Goal: Information Seeking & Learning: Learn about a topic

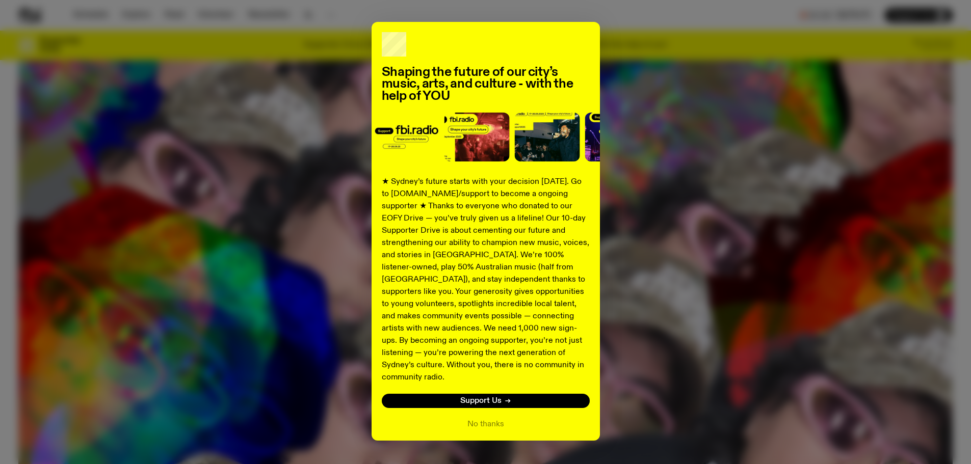
scroll to position [40, 0]
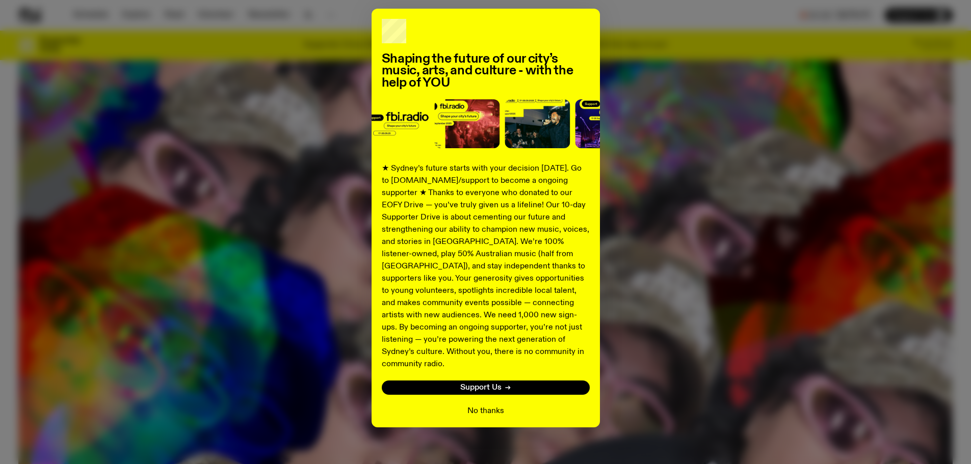
click at [489, 405] on button "No thanks" at bounding box center [485, 411] width 37 height 12
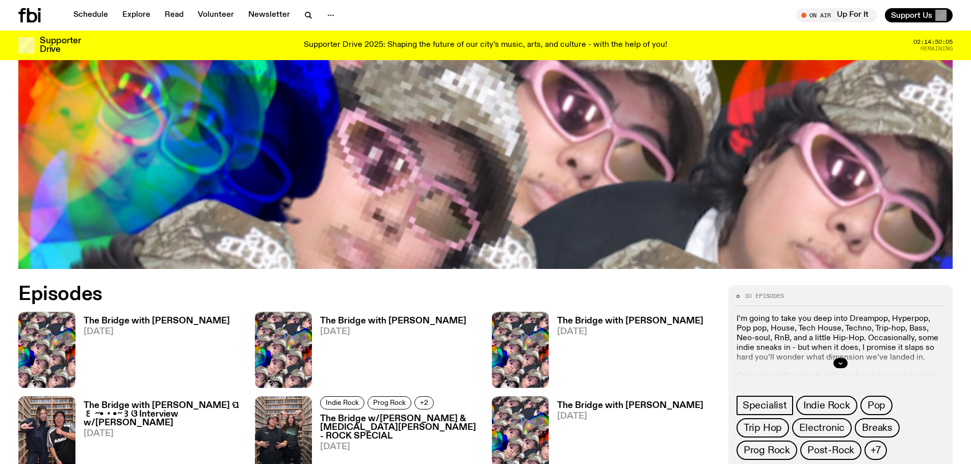
scroll to position [808, 0]
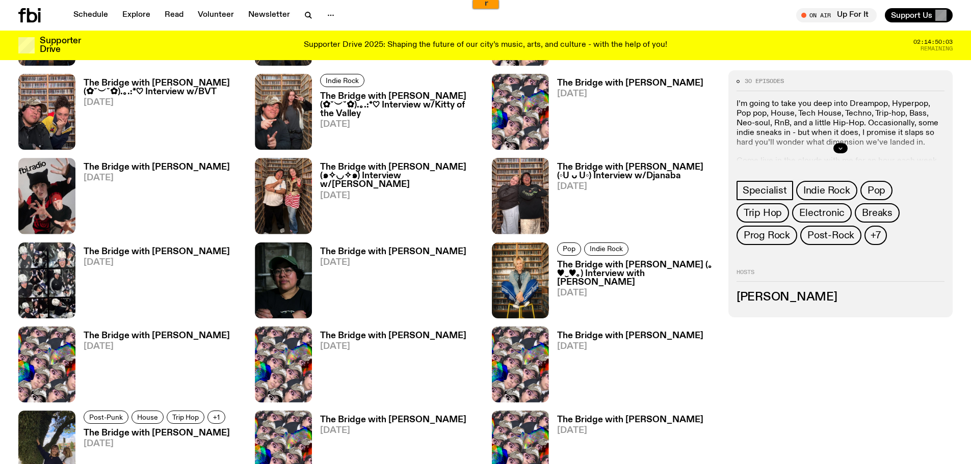
click at [837, 146] on button "button" at bounding box center [840, 148] width 14 height 10
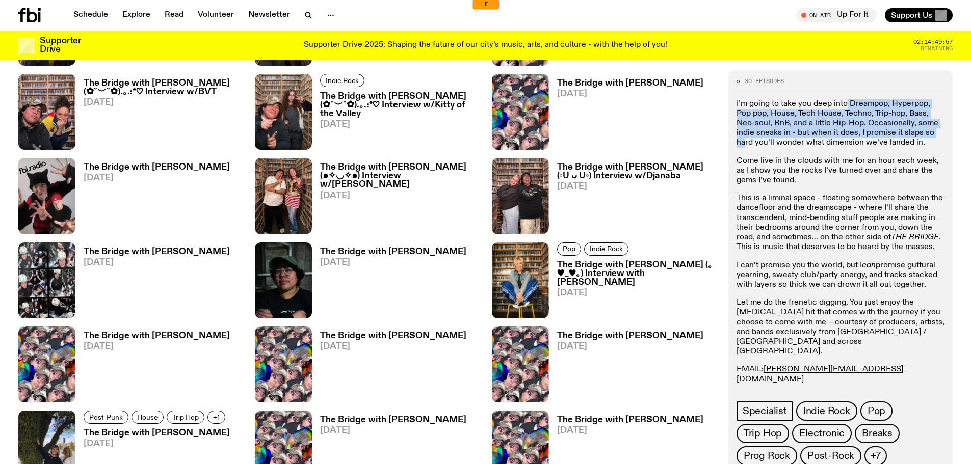
drag, startPoint x: 844, startPoint y: 101, endPoint x: 926, endPoint y: 153, distance: 96.4
click at [922, 144] on p "I’m going to take you deep into Dreampop, Hyperpop, Pop pop, House, Tech House,…" at bounding box center [840, 123] width 208 height 49
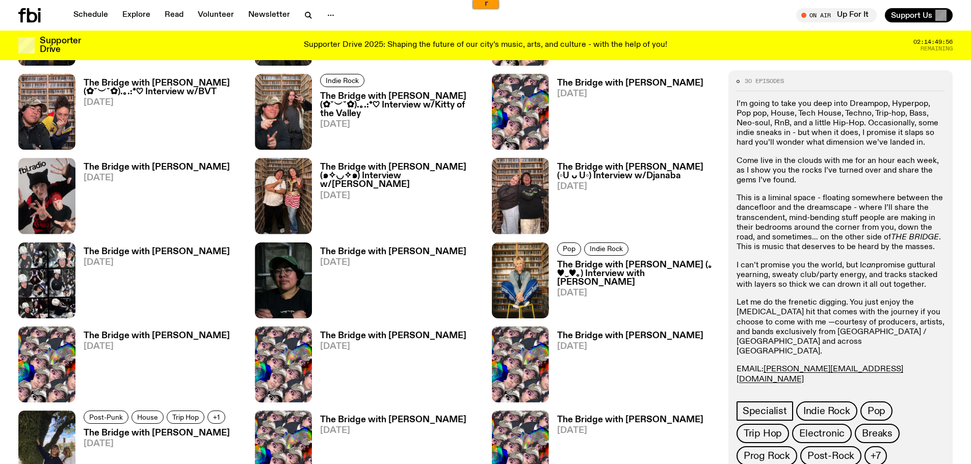
click at [931, 161] on p "Come live in the clouds with me for an hour each week, as I show you the rocks …" at bounding box center [840, 171] width 208 height 30
drag, startPoint x: 794, startPoint y: 320, endPoint x: 866, endPoint y: 339, distance: 74.9
click at [866, 339] on p "Let me do the frenetic digging. You just enjoy the [MEDICAL_DATA] hit that come…" at bounding box center [840, 327] width 208 height 59
click at [909, 365] on p "EMAIL: [PERSON_NAME][EMAIL_ADDRESS][DOMAIN_NAME] INSTA: Mama de Leche Text in: …" at bounding box center [840, 384] width 208 height 39
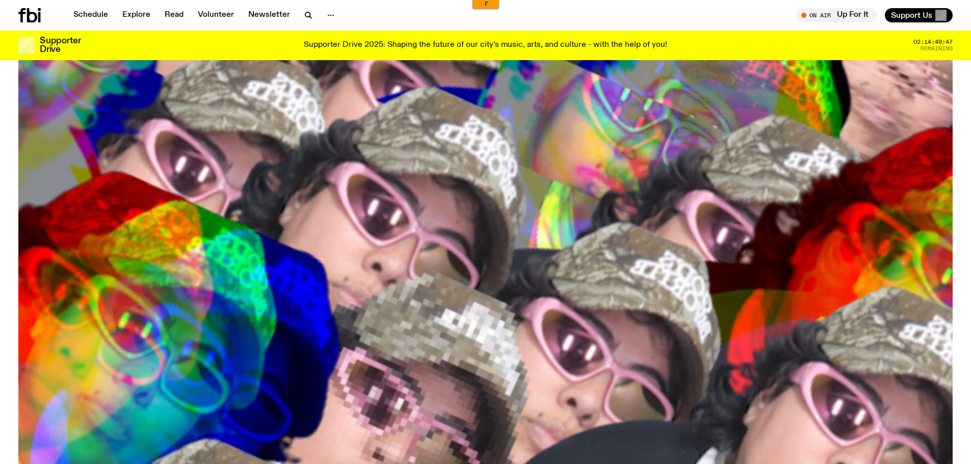
scroll to position [43, 0]
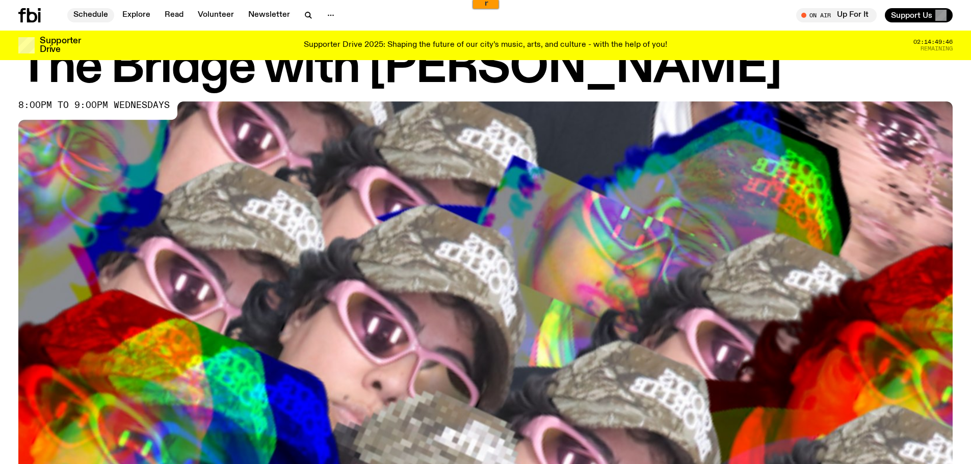
drag, startPoint x: 115, startPoint y: 13, endPoint x: 104, endPoint y: 13, distance: 10.2
click at [112, 13] on nav "Schedule Explore Read Volunteer Newsletter" at bounding box center [204, 15] width 274 height 14
click at [101, 14] on link "Schedule" at bounding box center [90, 15] width 47 height 14
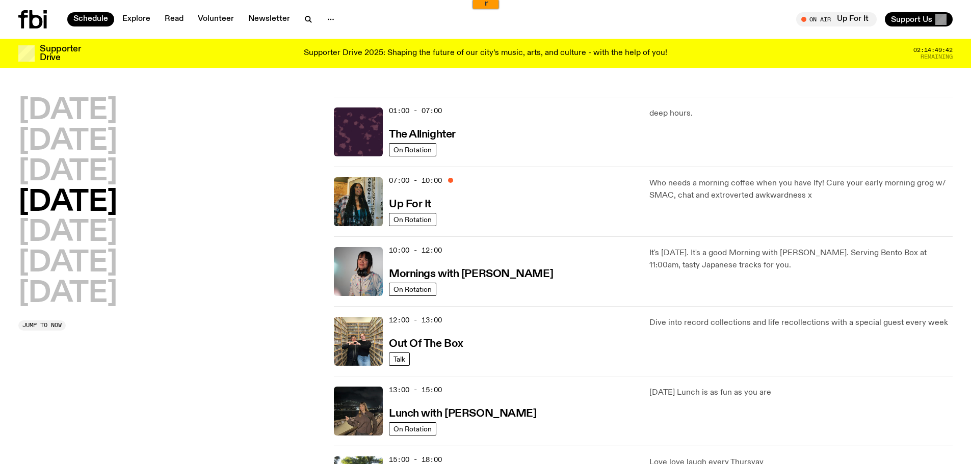
click at [852, 182] on p "Who needs a morning coffee when you have Ify! Cure your early morning grog w/ S…" at bounding box center [800, 189] width 303 height 24
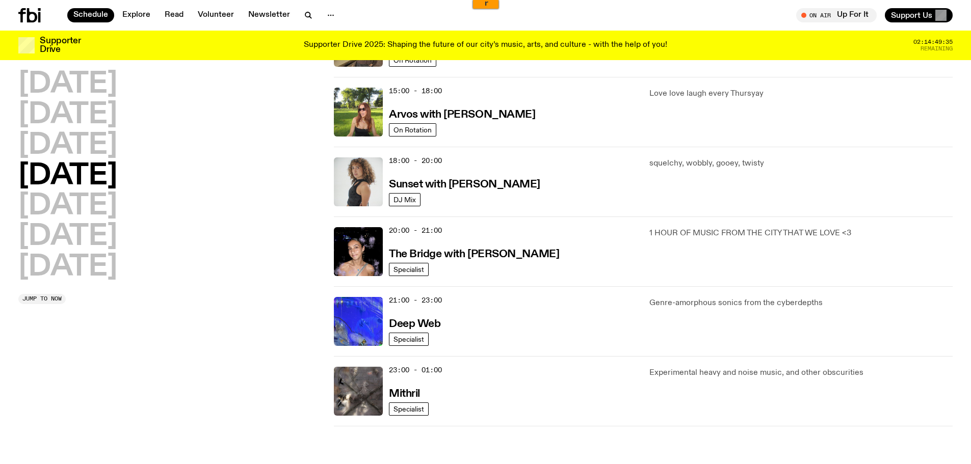
scroll to position [352, 0]
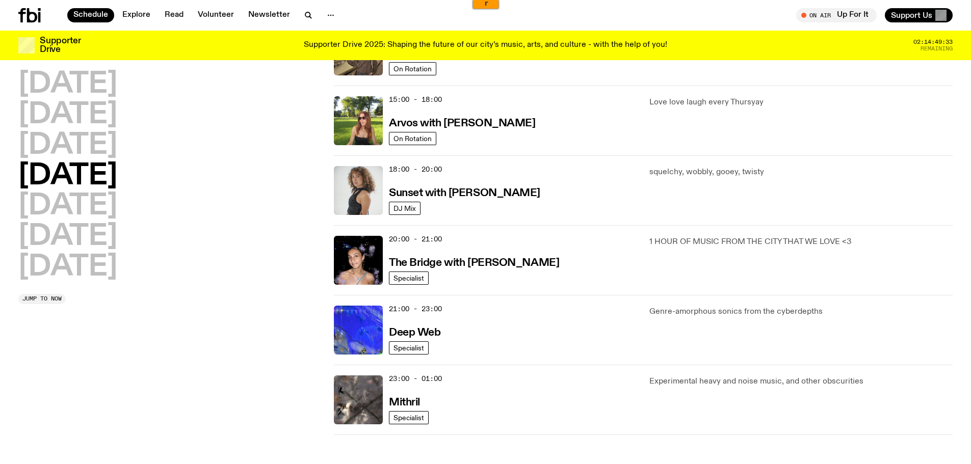
click at [804, 313] on p "Genre-amorphous sonics from the cyberdepths" at bounding box center [800, 312] width 303 height 12
click at [78, 207] on h2 "[DATE]" at bounding box center [67, 206] width 99 height 29
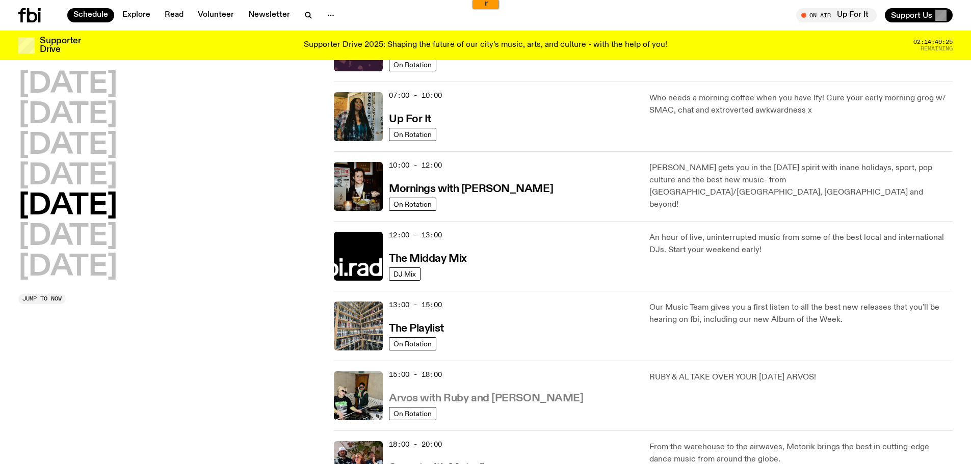
scroll to position [0, 0]
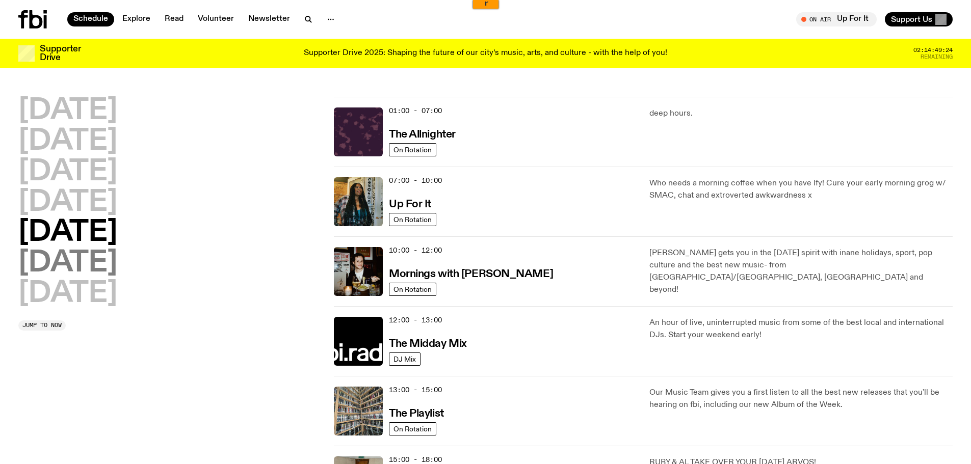
click at [101, 260] on h2 "[DATE]" at bounding box center [67, 263] width 99 height 29
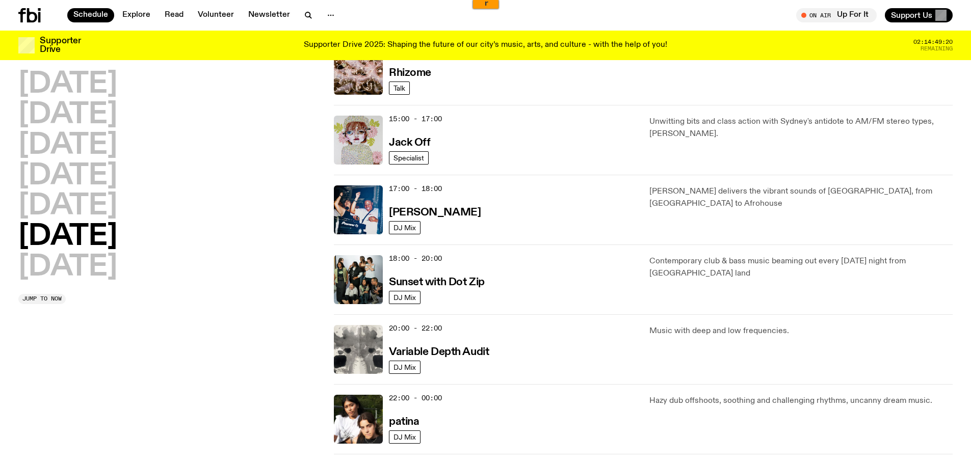
scroll to position [487, 0]
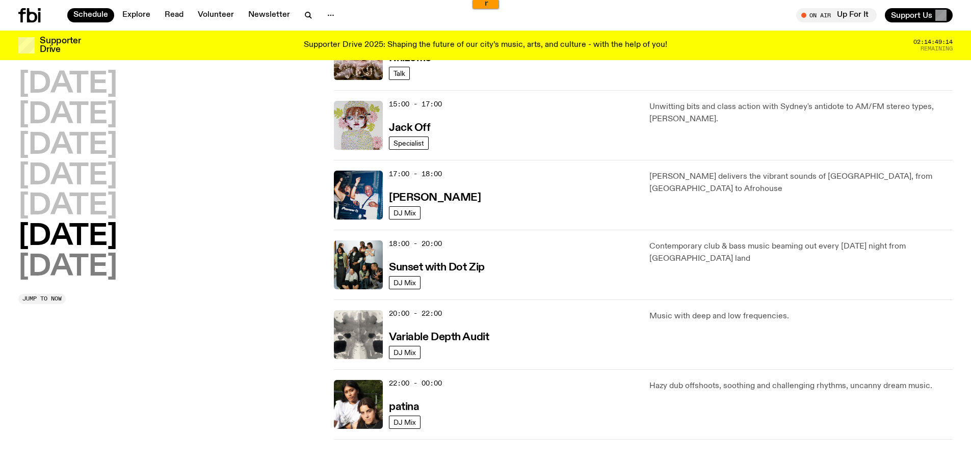
click at [101, 266] on h2 "[DATE]" at bounding box center [67, 267] width 99 height 29
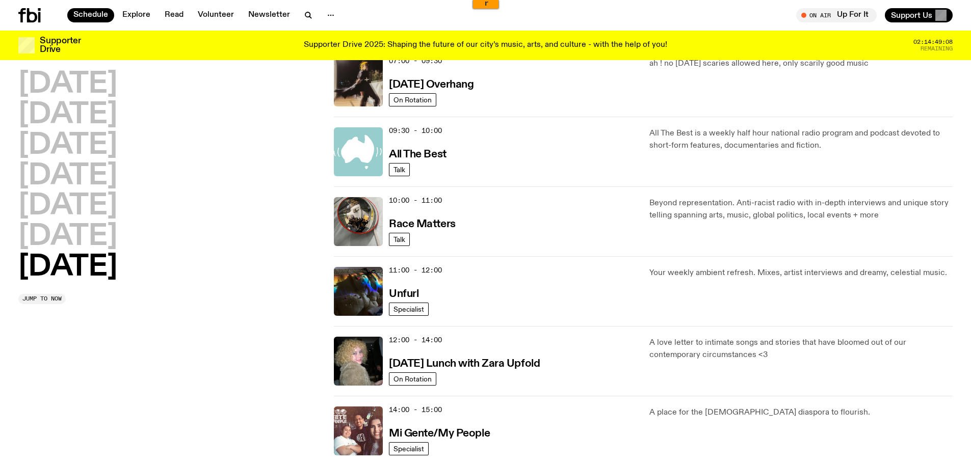
scroll to position [0, 0]
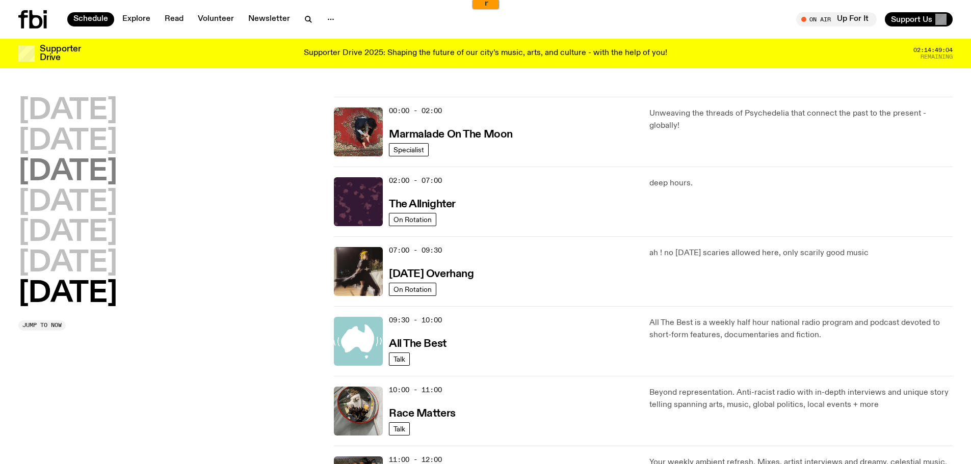
click at [104, 165] on h2 "[DATE]" at bounding box center [67, 172] width 99 height 29
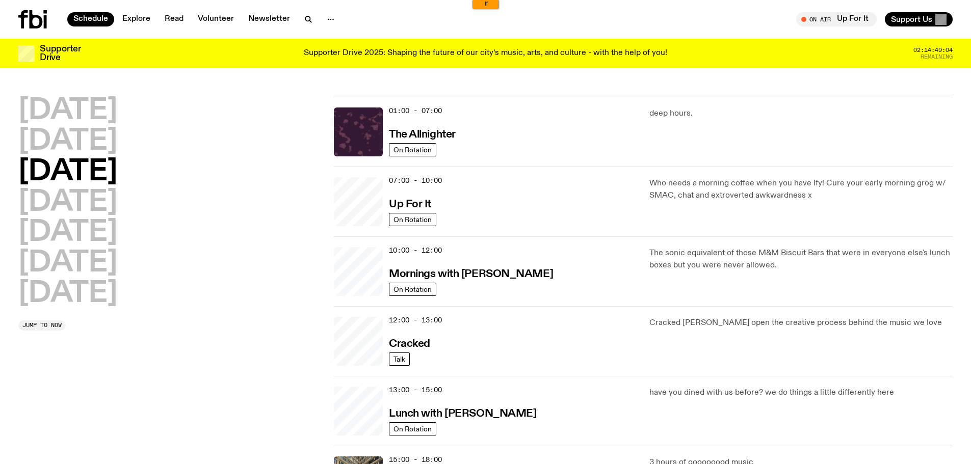
scroll to position [29, 0]
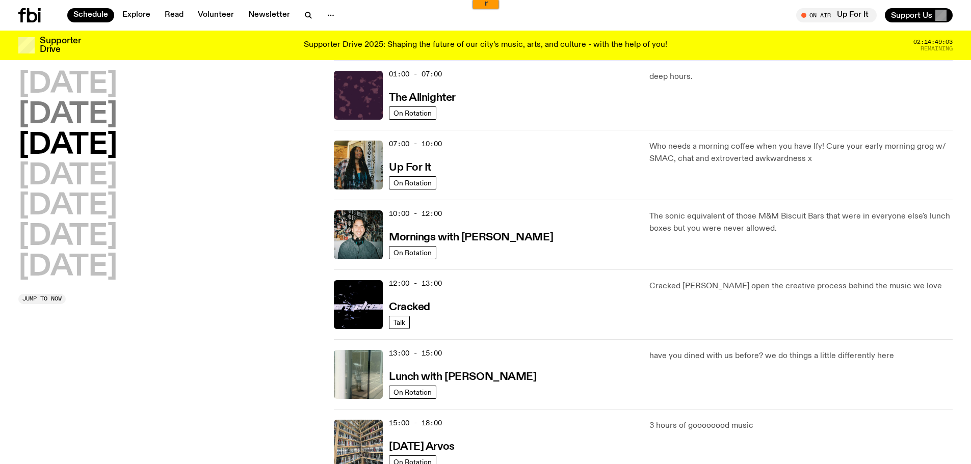
click at [104, 129] on h2 "[DATE]" at bounding box center [67, 115] width 99 height 29
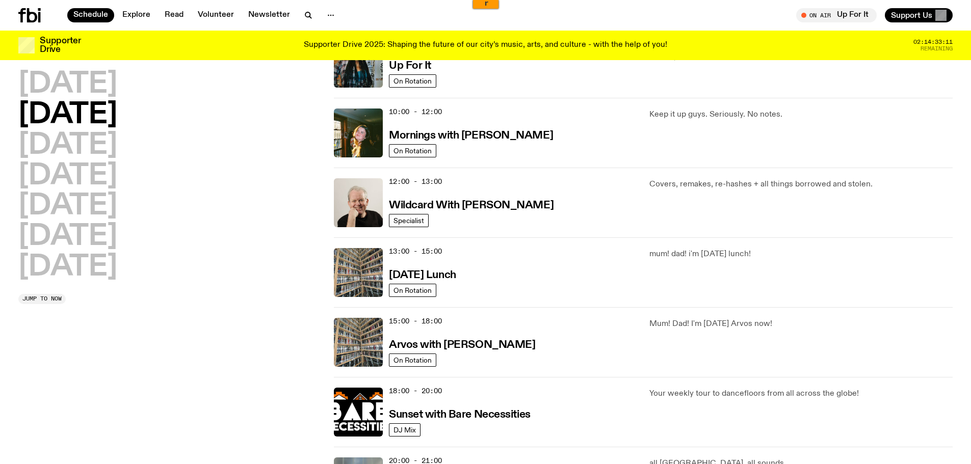
scroll to position [0, 0]
